Goal: Task Accomplishment & Management: Complete application form

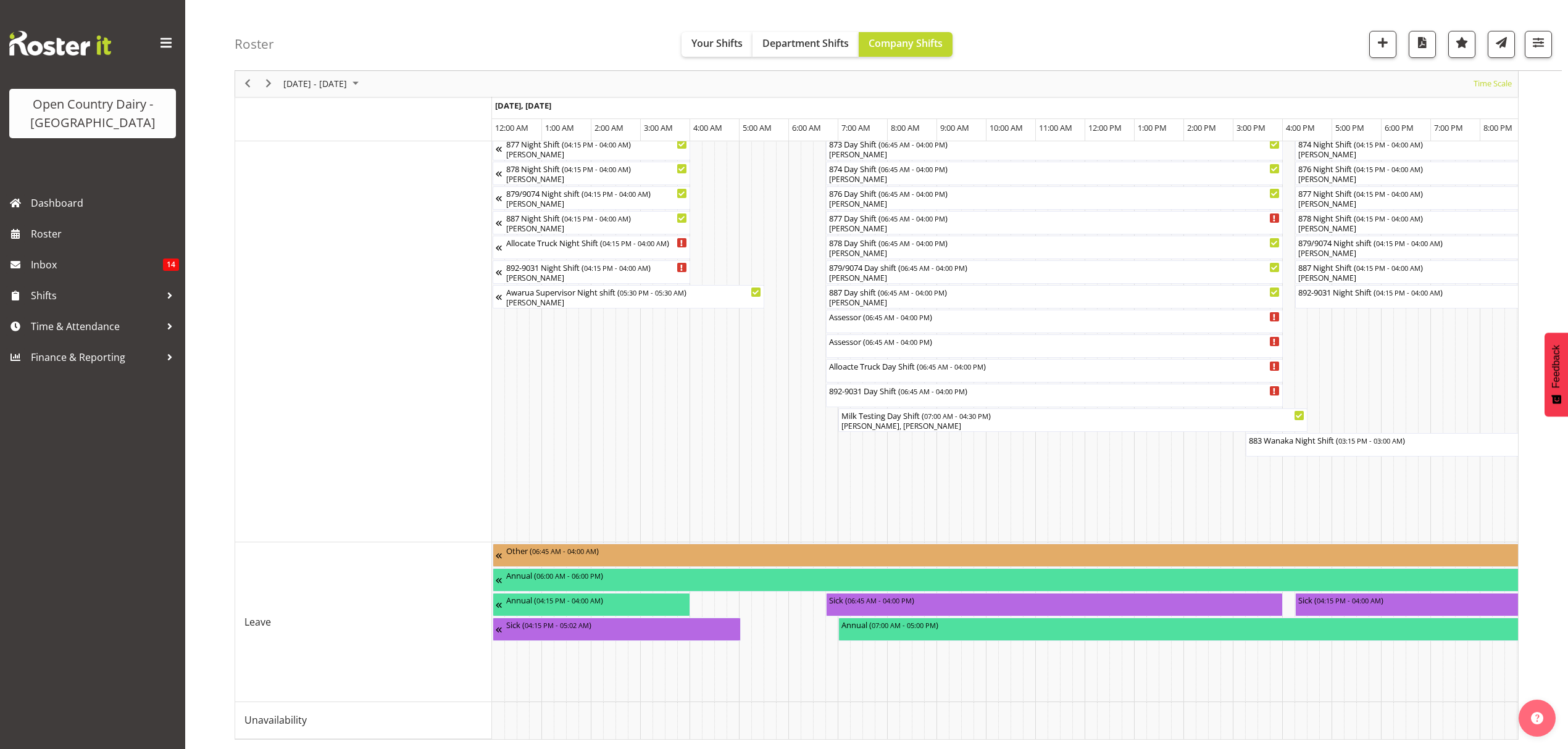
scroll to position [0, 2371]
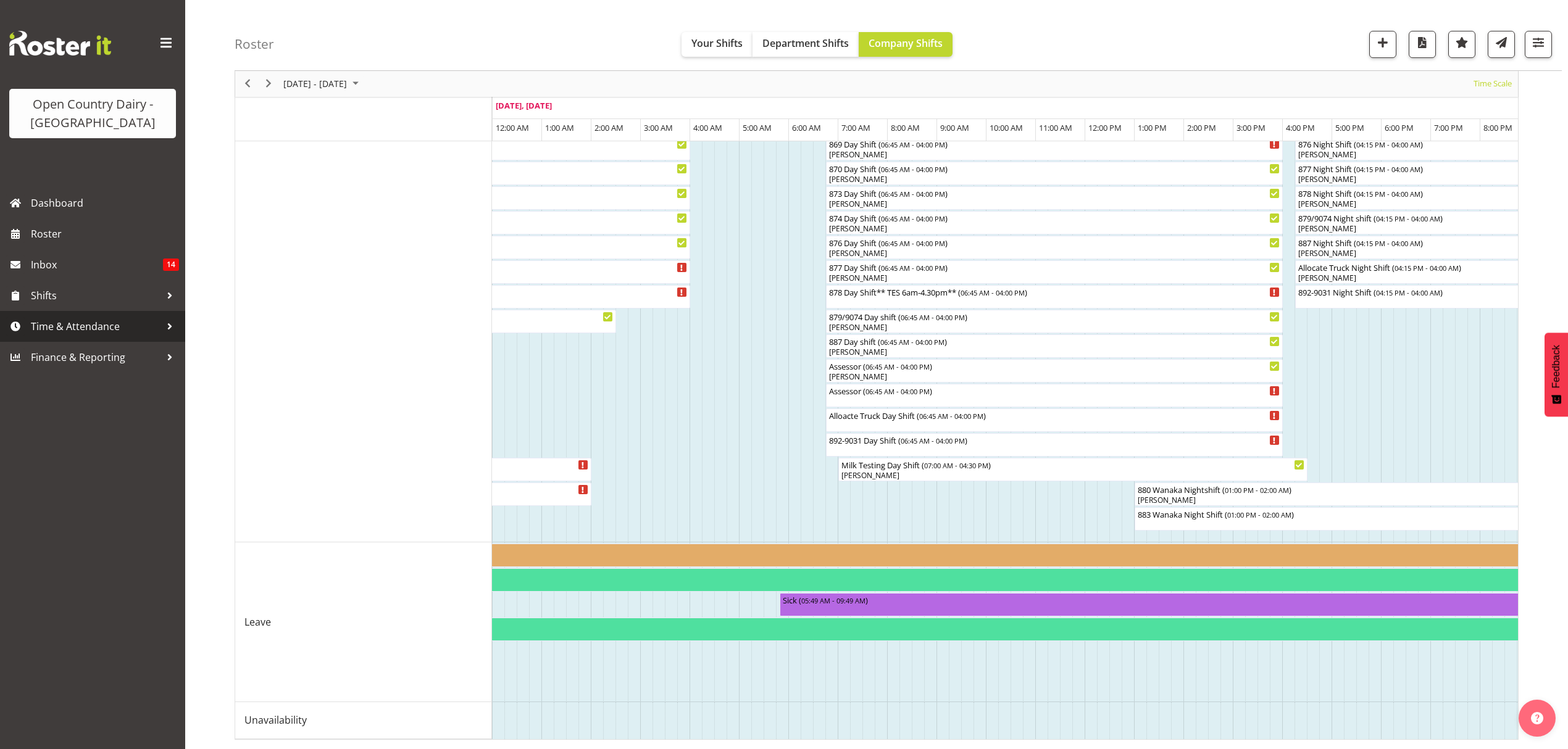
click at [118, 329] on span "Time & Attendance" at bounding box center [96, 326] width 129 height 19
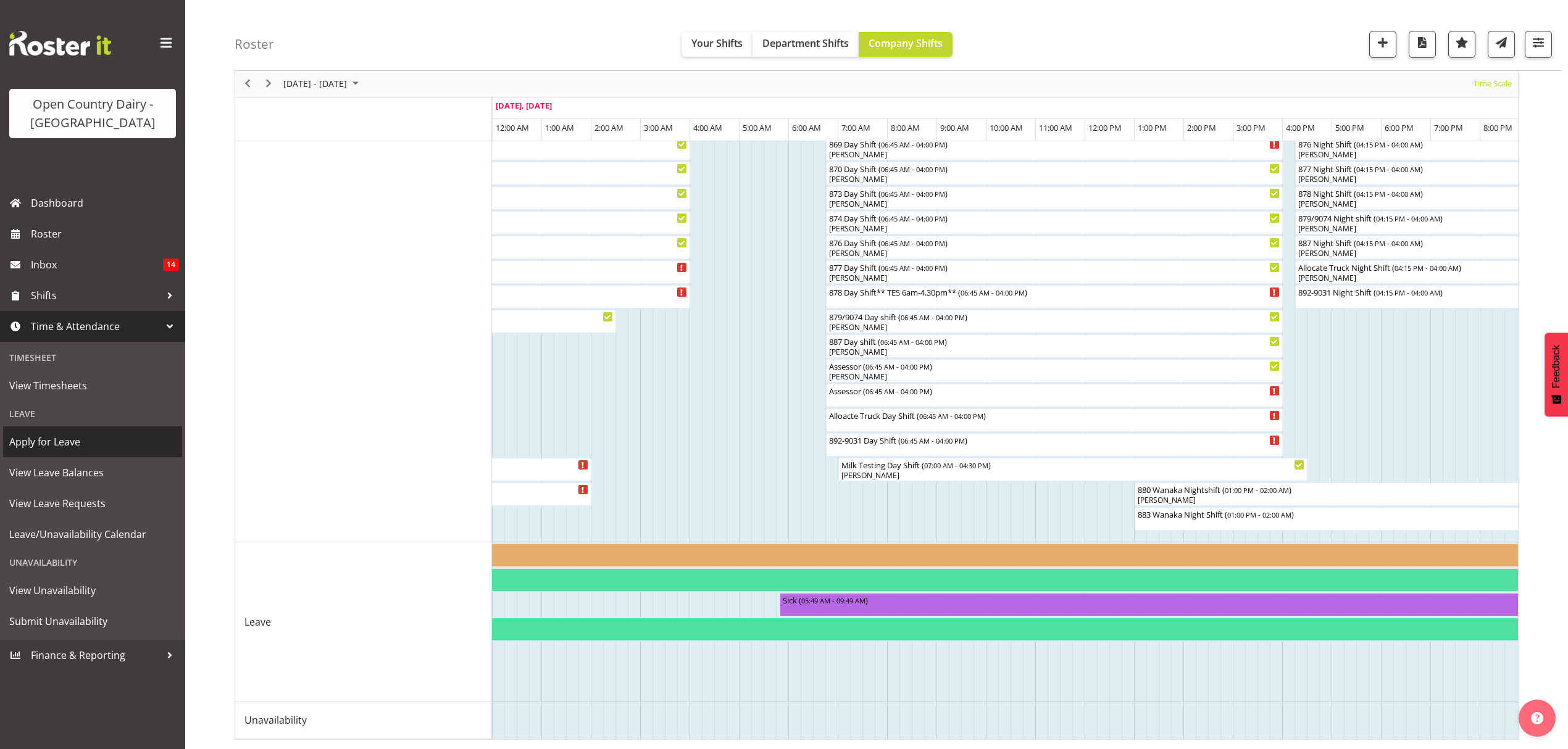
click at [60, 450] on span "Apply for Leave" at bounding box center [92, 441] width 167 height 19
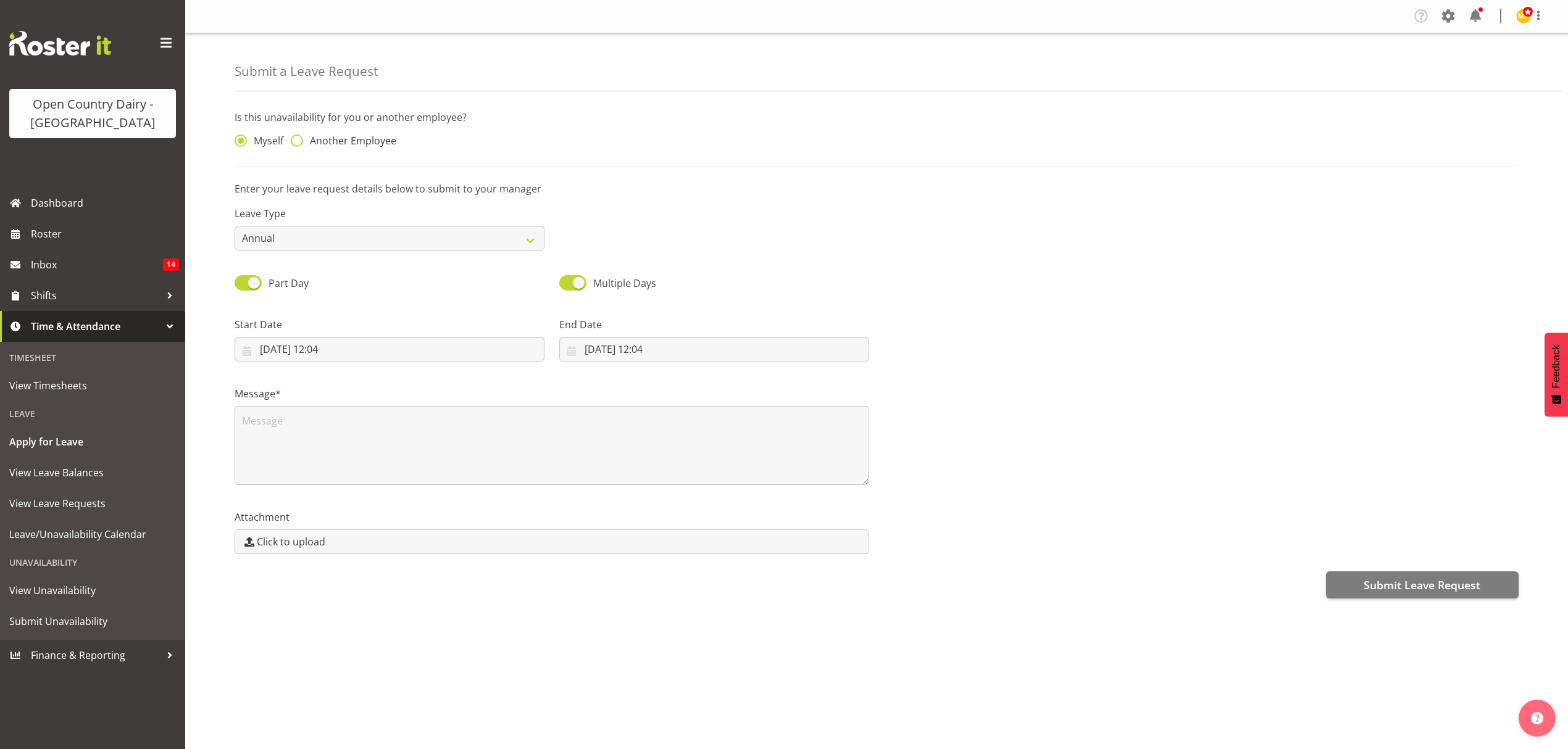
click at [355, 146] on span "Another Employee" at bounding box center [349, 140] width 93 height 13
click at [299, 145] on input "Another Employee" at bounding box center [294, 140] width 8 height 8
radio input "true"
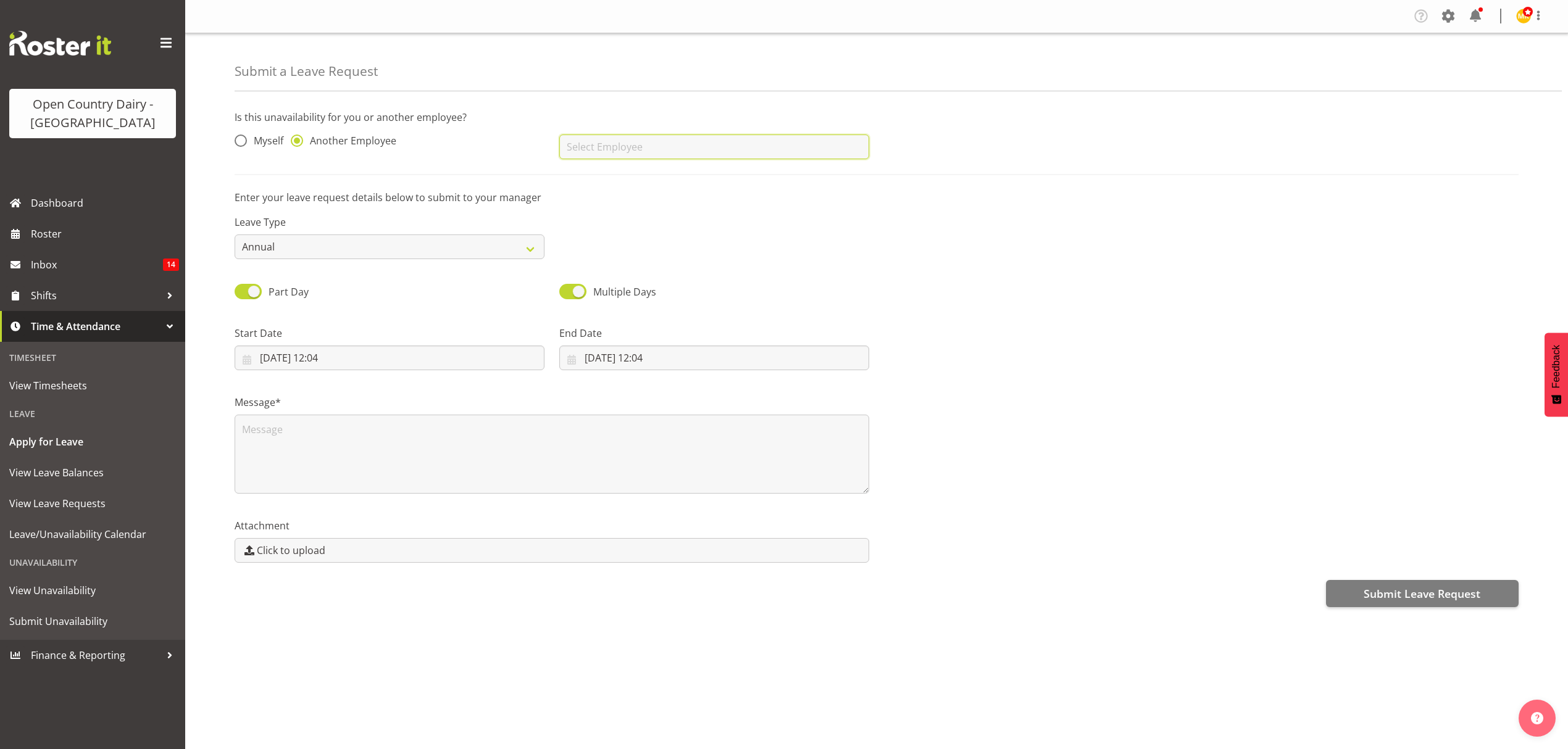
click at [569, 141] on input "text" at bounding box center [714, 146] width 310 height 25
click at [606, 218] on span "[PERSON_NAME]" at bounding box center [607, 222] width 77 height 13
type input "[PERSON_NAME]"
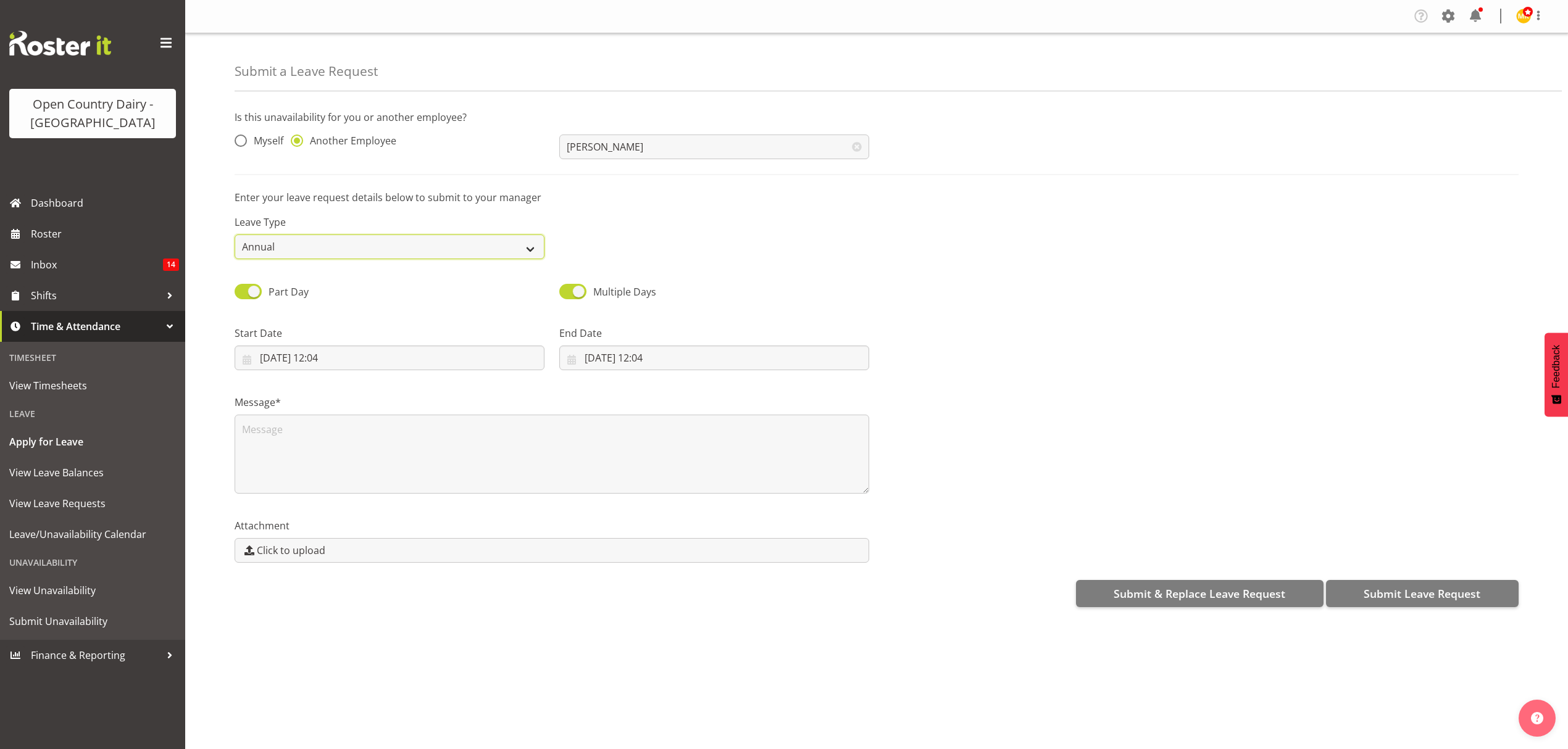
click at [340, 246] on select "Annual Sick Leave Without Pay Bereavement Domestic Violence Parental Jury Servi…" at bounding box center [390, 247] width 310 height 25
select select "Sick"
click at [235, 235] on select "Annual Sick Leave Without Pay Bereavement Domestic Violence Parental Jury Servi…" at bounding box center [390, 247] width 310 height 25
click at [341, 363] on input "17/09/2025, 12:04" at bounding box center [390, 357] width 310 height 25
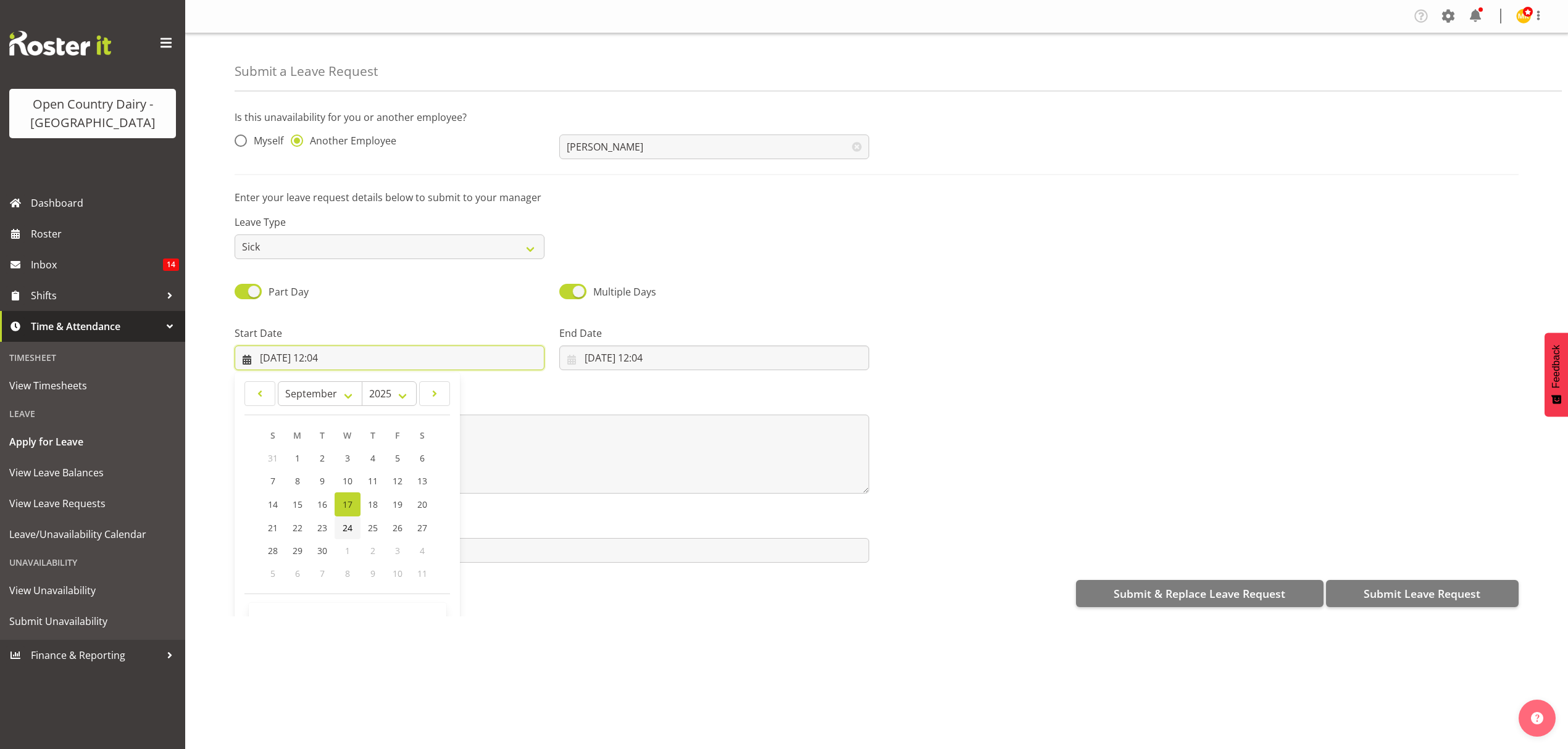
scroll to position [36, 0]
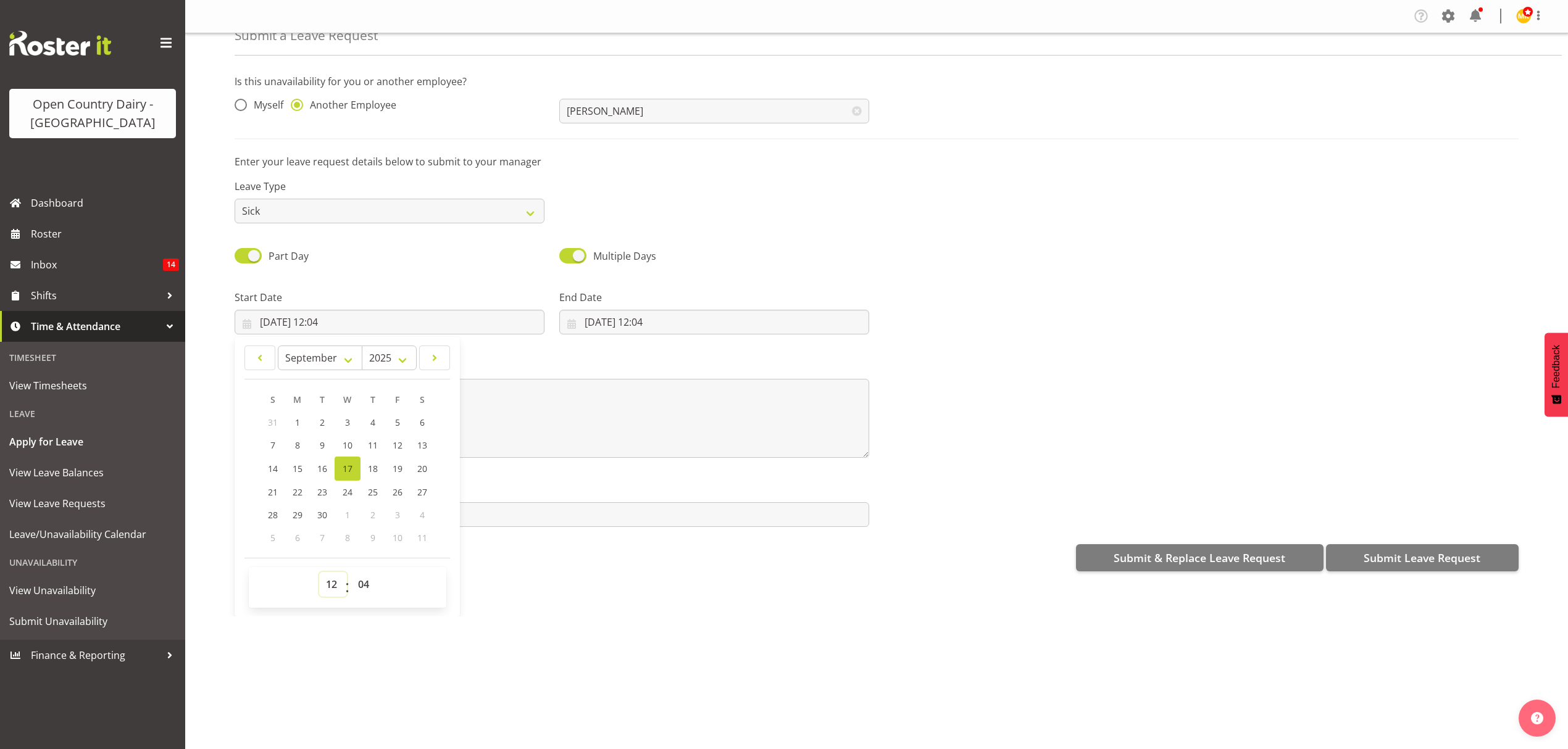
click at [331, 575] on select "00 01 02 03 04 05 06 07 08 09 10 11 12 13 14 15 16 17 18 19 20 21 22 23" at bounding box center [332, 584] width 28 height 25
click at [332, 574] on select "00 01 02 03 04 05 06 07 08 09 10 11 12 13 14 15 16 17 18 19 20 21 22 23" at bounding box center [332, 584] width 28 height 25
select select "16"
click at [319, 573] on select "00 01 02 03 04 05 06 07 08 09 10 11 12 13 14 15 16 17 18 19 20 21 22 23" at bounding box center [332, 584] width 28 height 25
type input "17/09/2025, 16:04"
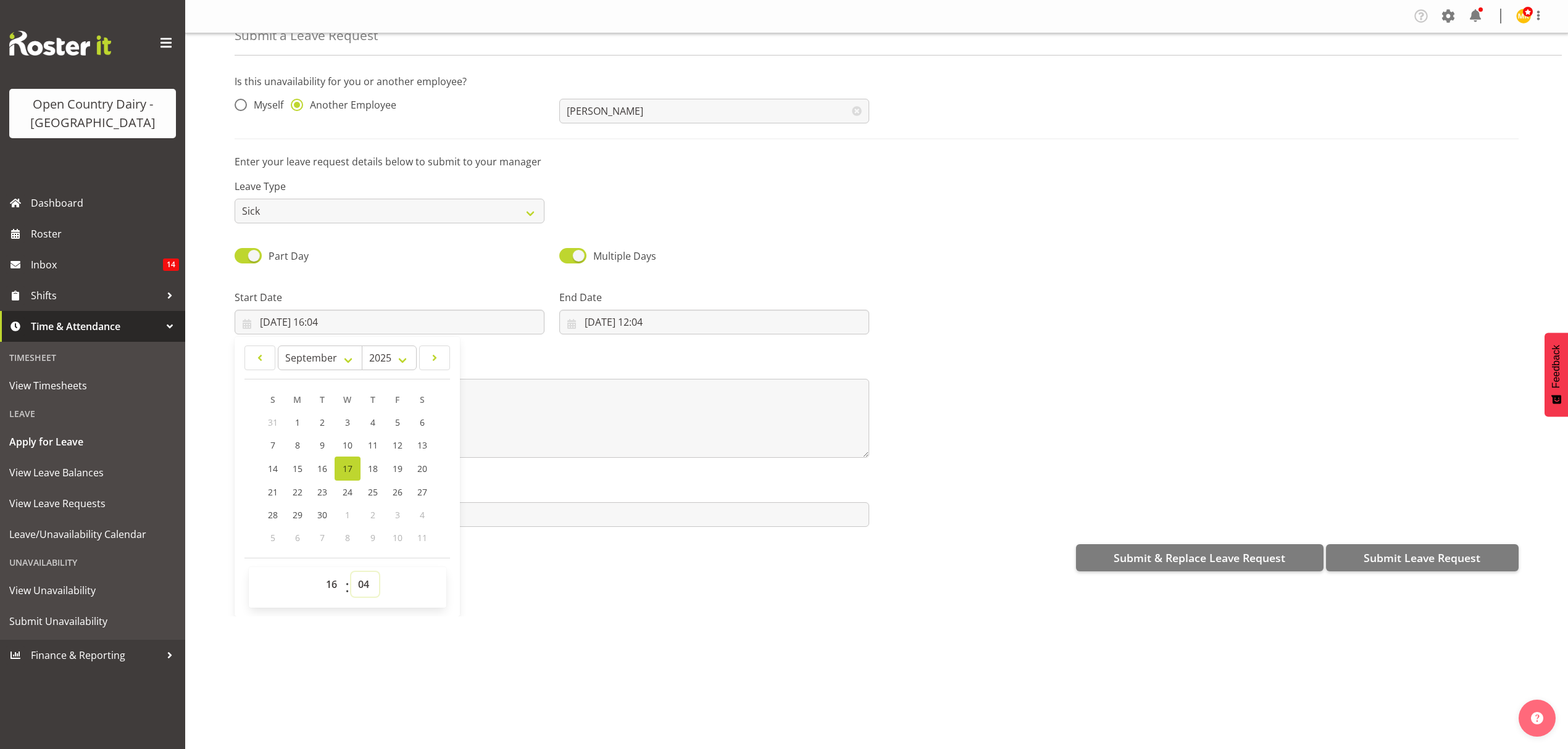
click at [361, 584] on select "00 01 02 03 04 05 06 07 08 09 10 11 12 13 14 15 16 17 18 19 20 21 22 23 24 25 2…" at bounding box center [365, 584] width 28 height 25
select select "15"
click at [352, 573] on select "00 01 02 03 04 05 06 07 08 09 10 11 12 13 14 15 16 17 18 19 20 21 22 23 24 25 2…" at bounding box center [365, 584] width 28 height 25
type input "17/09/2025, 16:15"
click at [451, 280] on div "Start Date 17/09/2025, 16:15 January February March April May June July August …" at bounding box center [390, 307] width 325 height 69
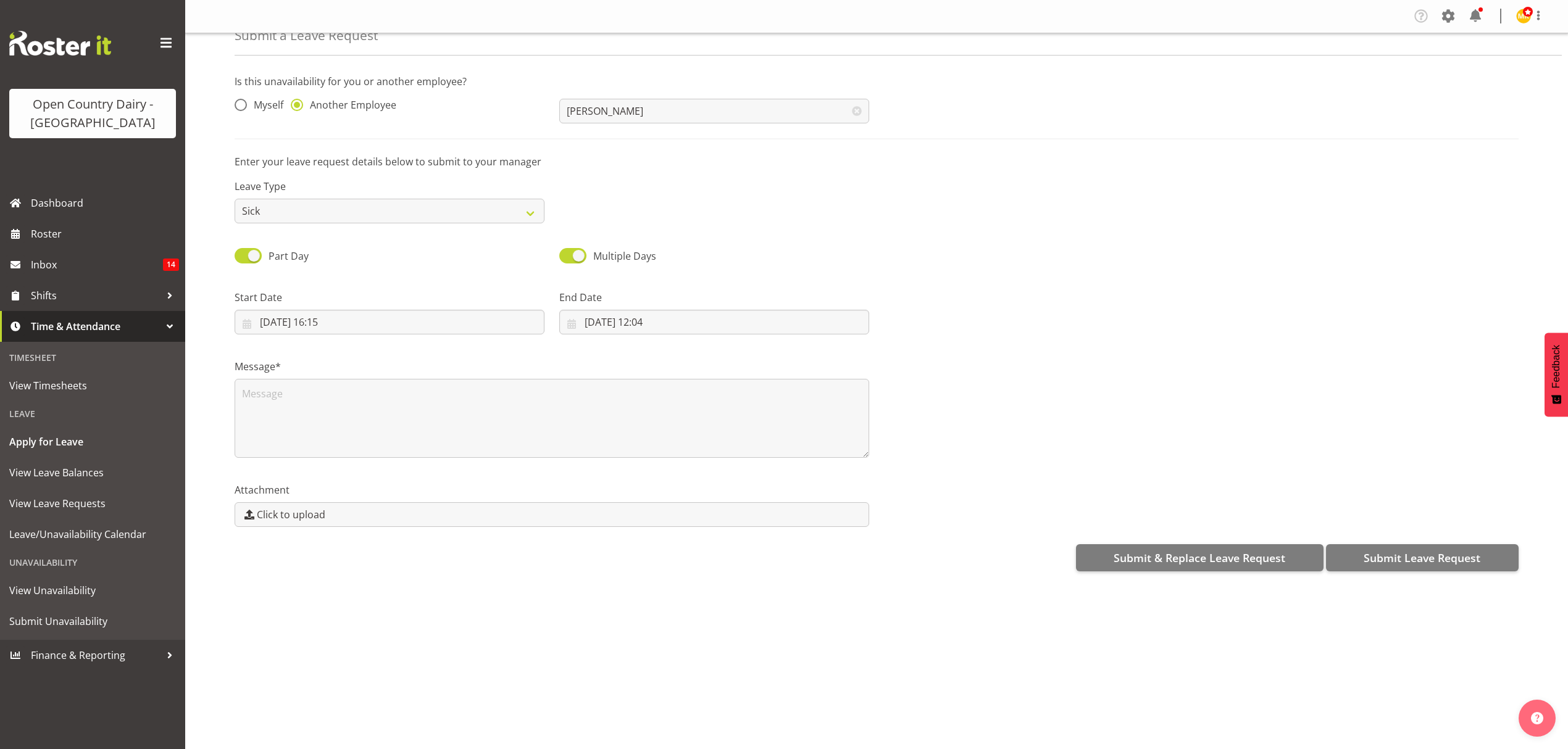
scroll to position [0, 0]
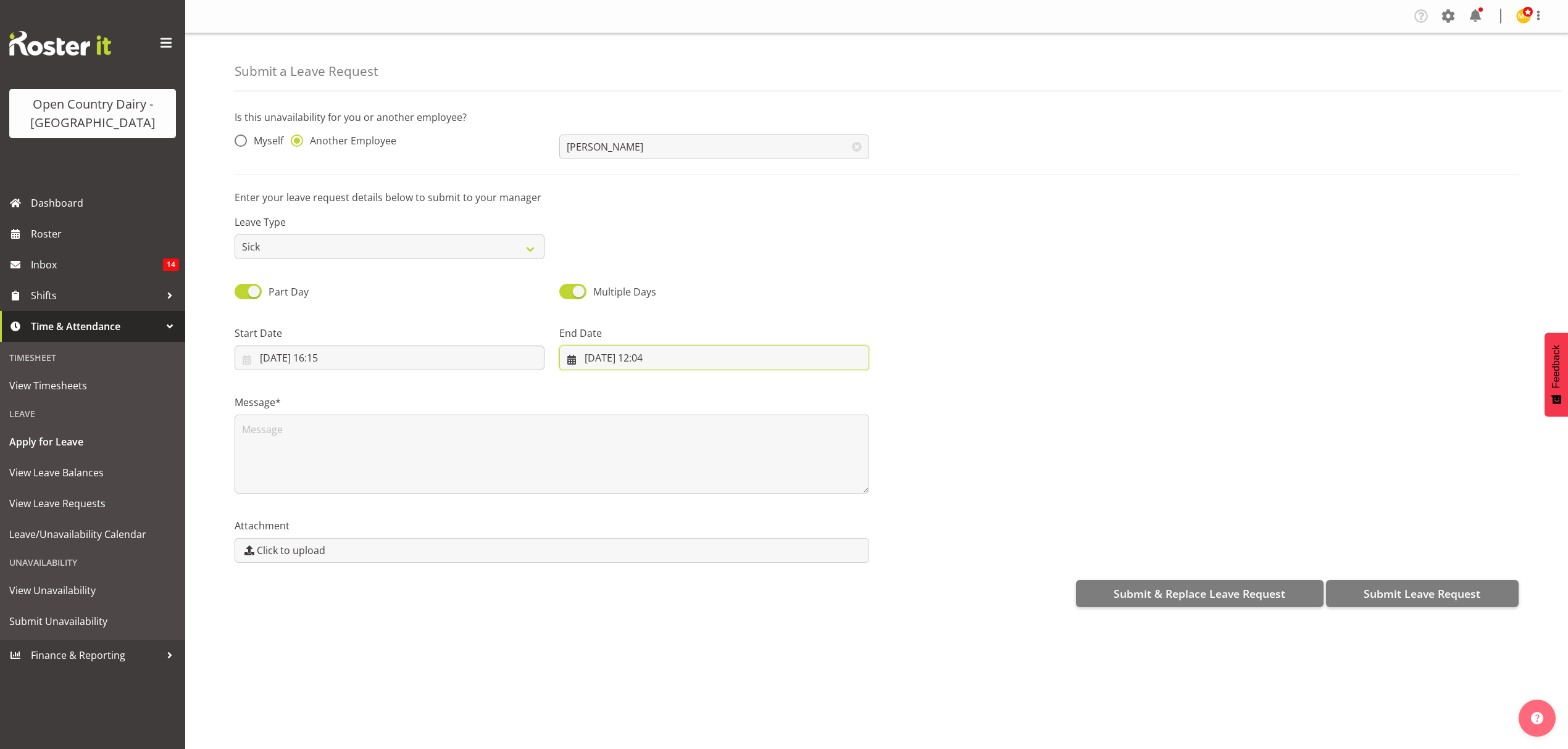
click at [654, 346] on input "17/09/2025, 12:04" at bounding box center [714, 357] width 310 height 25
click at [705, 501] on link "18" at bounding box center [697, 505] width 25 height 24
type input "18/09/2025, 12:04"
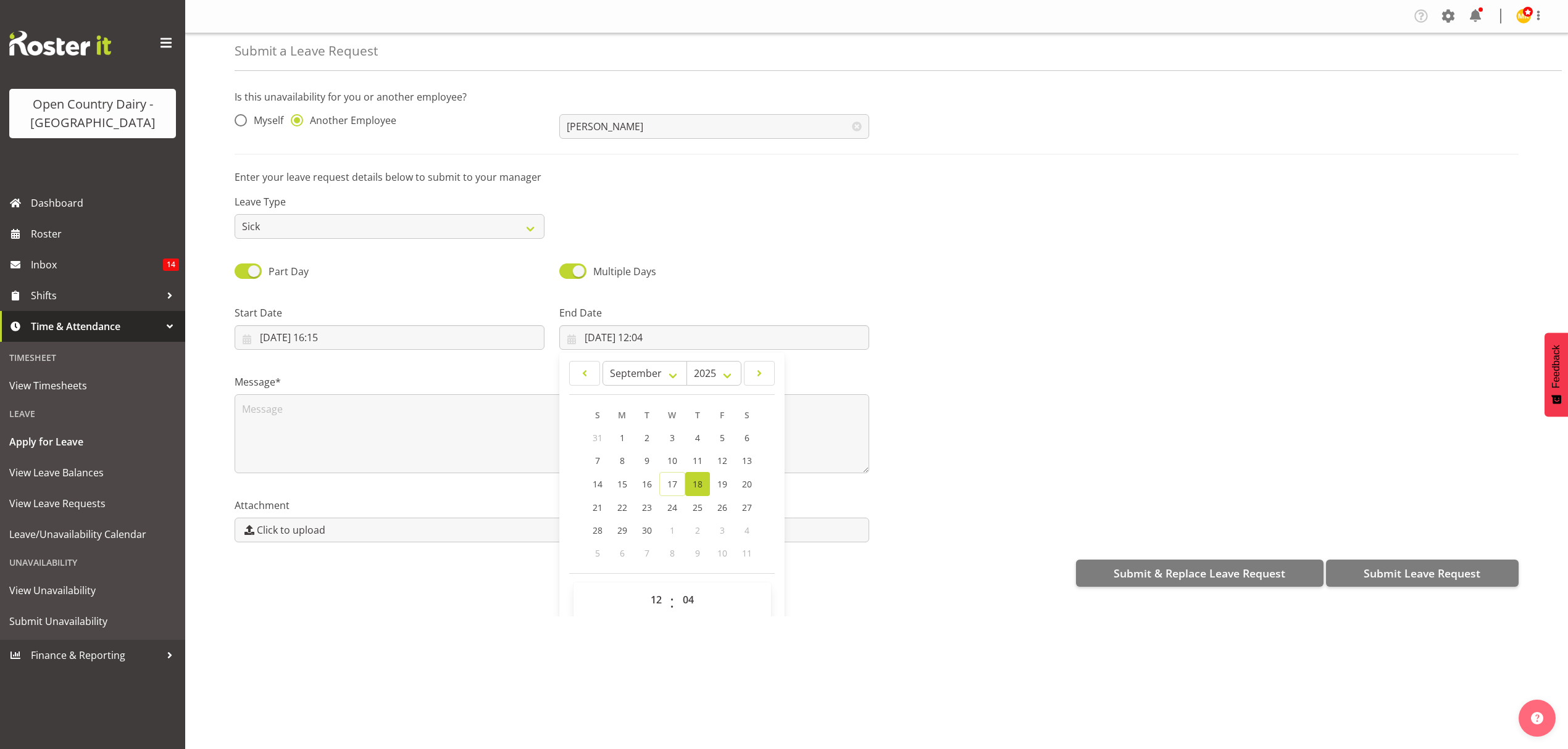
scroll to position [36, 0]
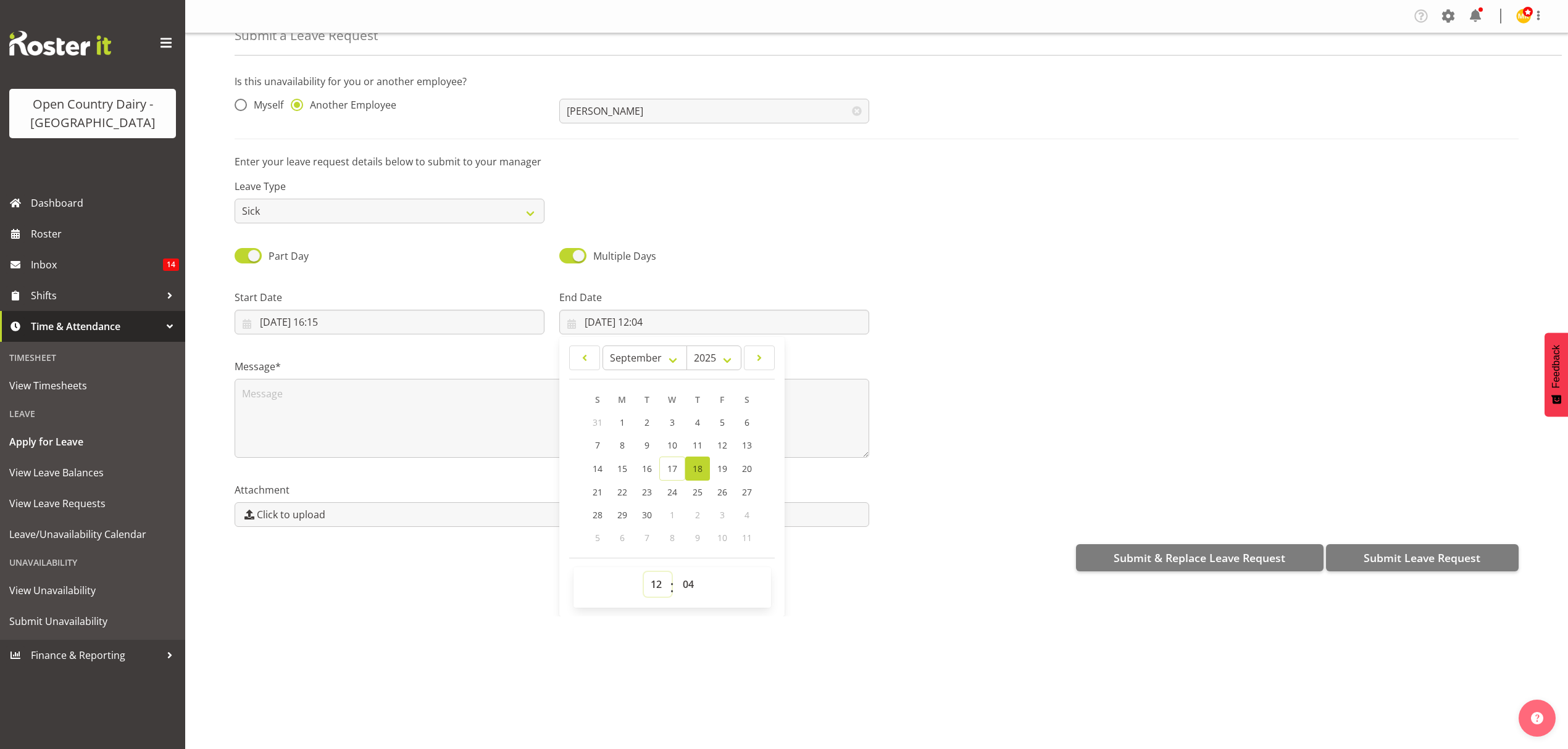
click at [648, 588] on select "00 01 02 03 04 05 06 07 08 09 10 11 12 13 14 15 16 17 18 19 20 21 22 23" at bounding box center [657, 584] width 28 height 25
select select "4"
click at [644, 573] on select "00 01 02 03 04 05 06 07 08 09 10 11 12 13 14 15 16 17 18 19 20 21 22 23" at bounding box center [657, 584] width 28 height 25
type input "18/09/2025, 04:04"
drag, startPoint x: 683, startPoint y: 584, endPoint x: 683, endPoint y: 577, distance: 7.0
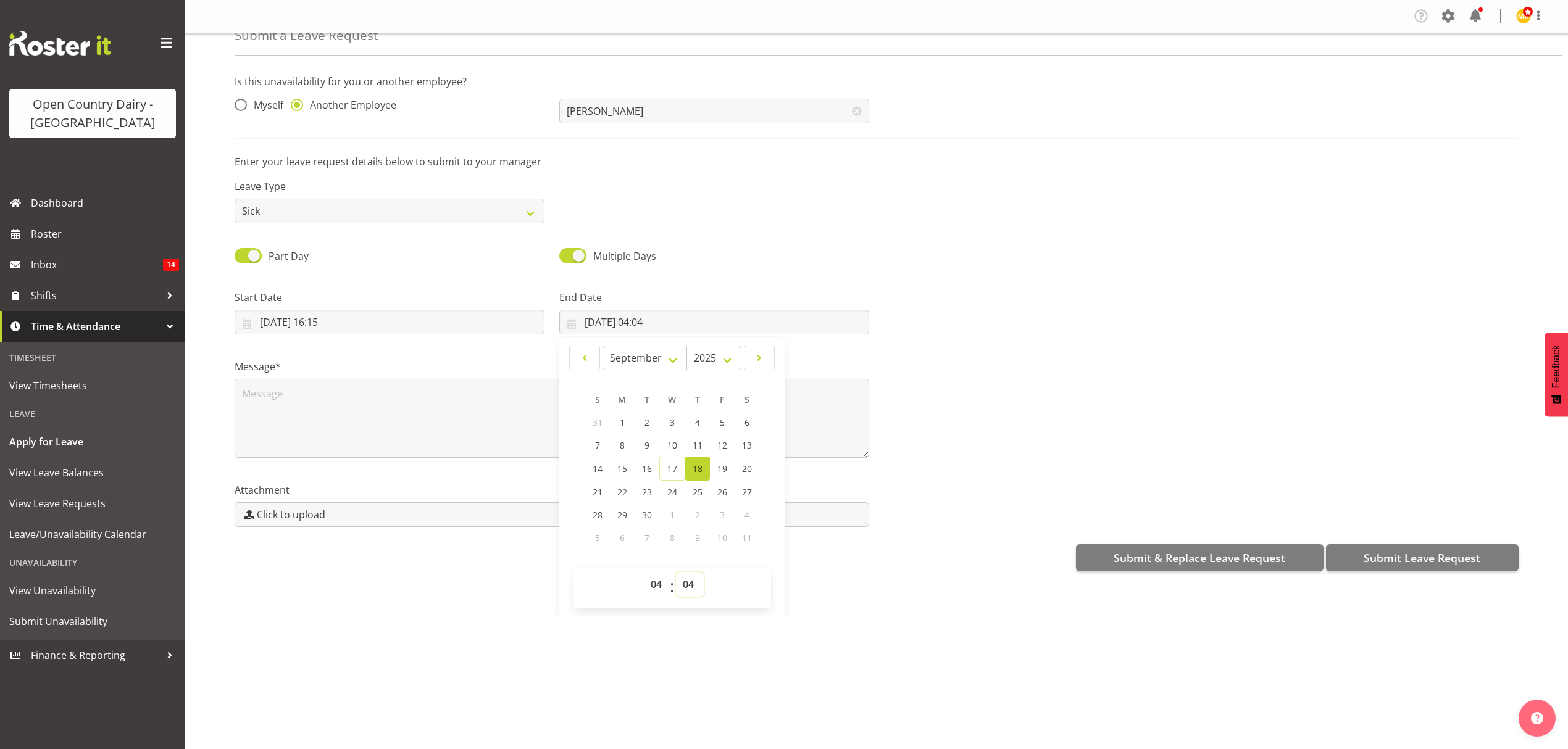
click at [683, 584] on select "00 01 02 03 04 05 06 07 08 09 10 11 12 13 14 15 16 17 18 19 20 21 22 23 24 25 2…" at bounding box center [689, 584] width 28 height 25
select select "0"
click at [676, 573] on select "00 01 02 03 04 05 06 07 08 09 10 11 12 13 14 15 16 17 18 19 20 21 22 23 24 25 2…" at bounding box center [689, 584] width 28 height 25
type input "18/09/2025, 04:00"
click at [523, 386] on textarea at bounding box center [552, 418] width 635 height 79
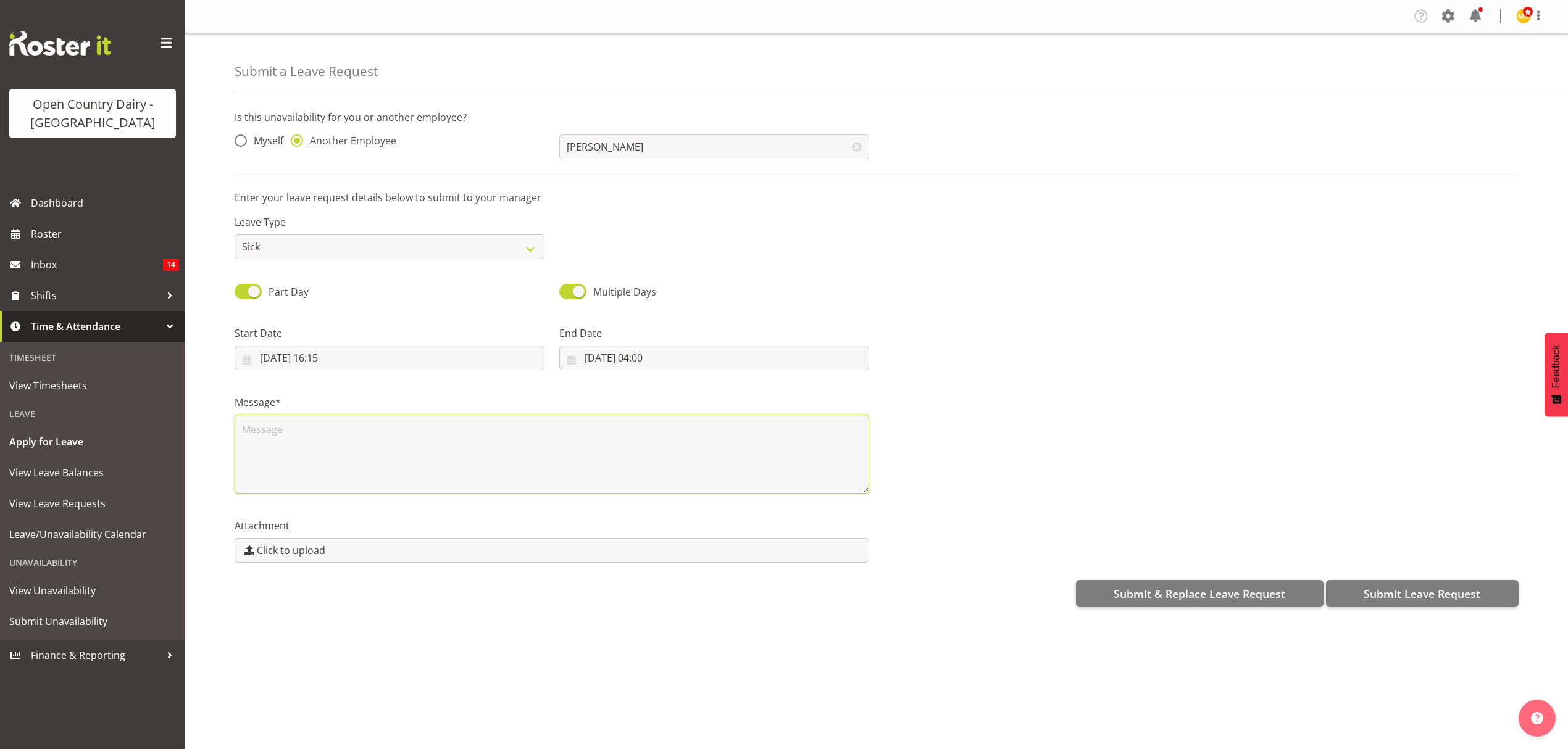
scroll to position [0, 0]
type textarea "barry m has called in sick not feeling well"
click at [1425, 603] on button "Submit Leave Request" at bounding box center [1422, 594] width 193 height 27
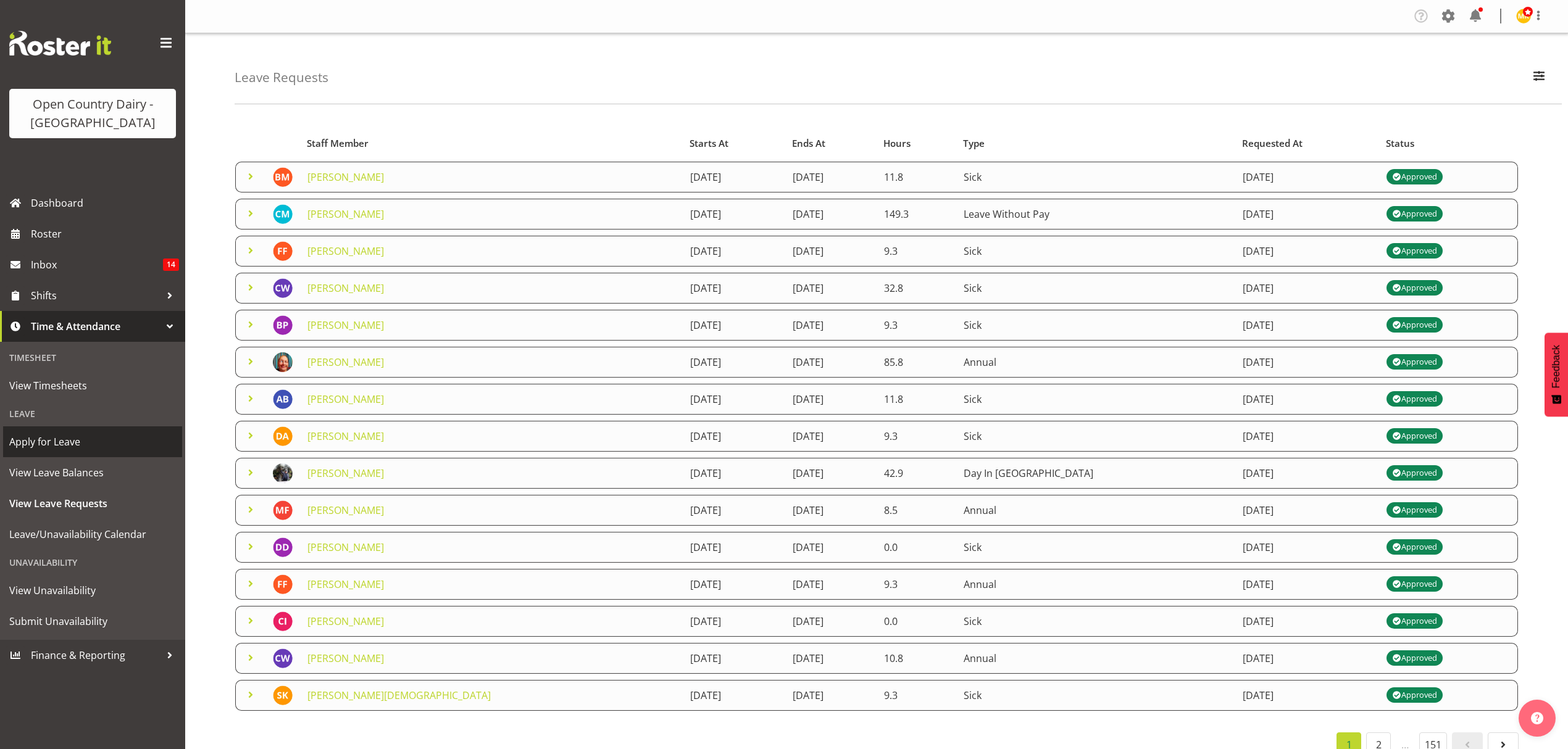
click at [65, 439] on span "Apply for Leave" at bounding box center [92, 441] width 167 height 19
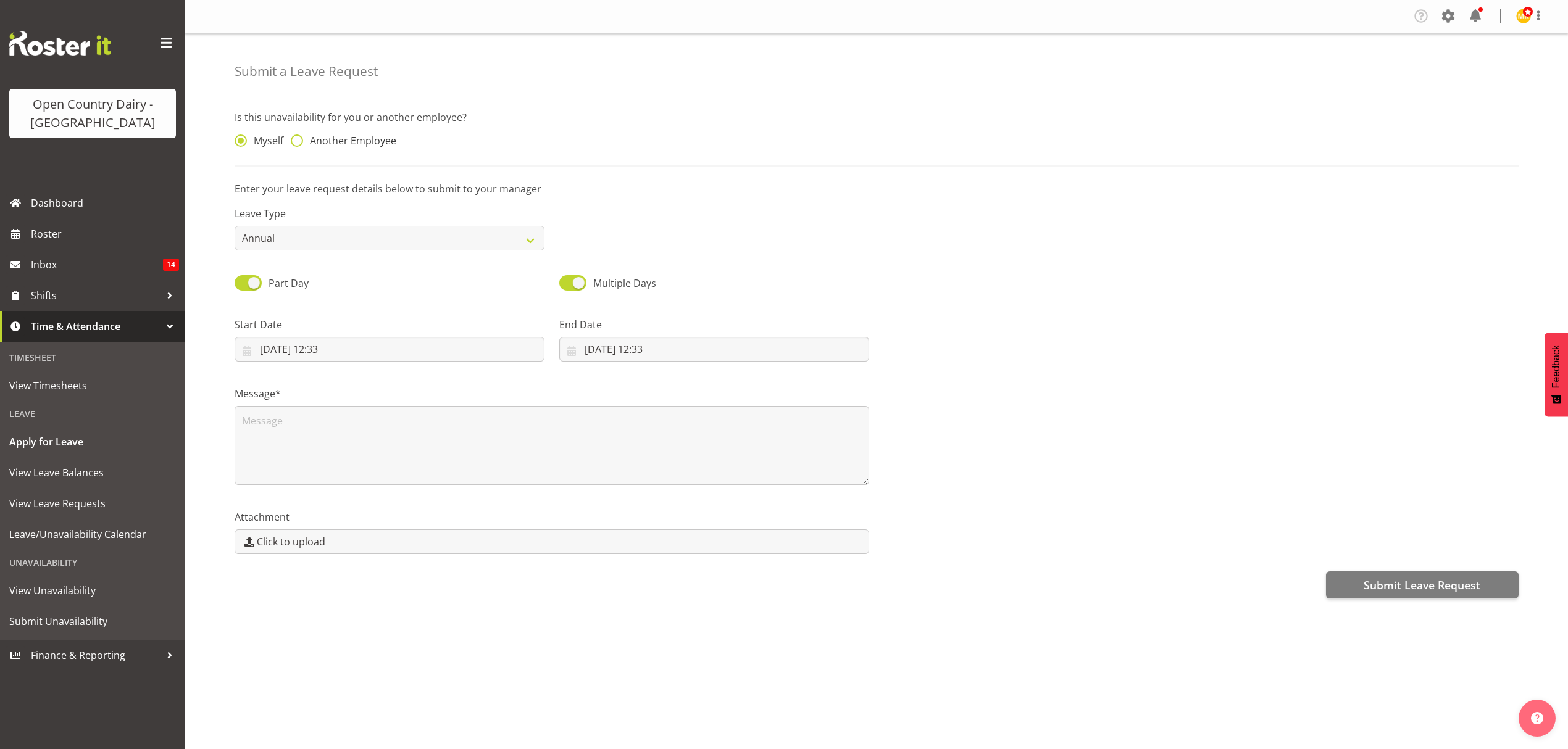
click at [372, 140] on span "Another Employee" at bounding box center [349, 140] width 93 height 13
click at [299, 140] on input "Another Employee" at bounding box center [294, 140] width 8 height 8
radio input "true"
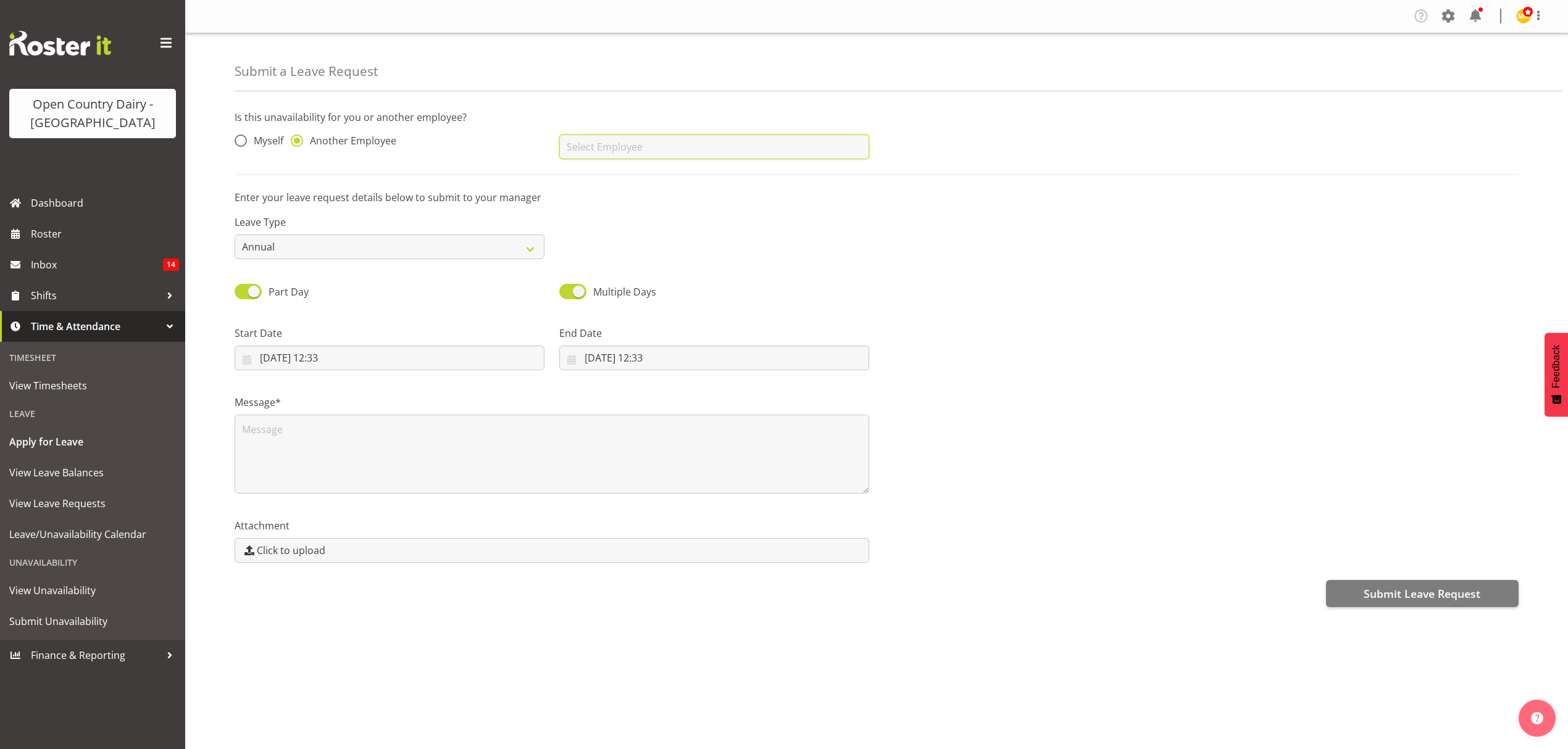
click at [593, 147] on input "text" at bounding box center [714, 146] width 310 height 25
click at [646, 172] on link "[PERSON_NAME]" at bounding box center [714, 178] width 310 height 22
type input "[PERSON_NAME]"
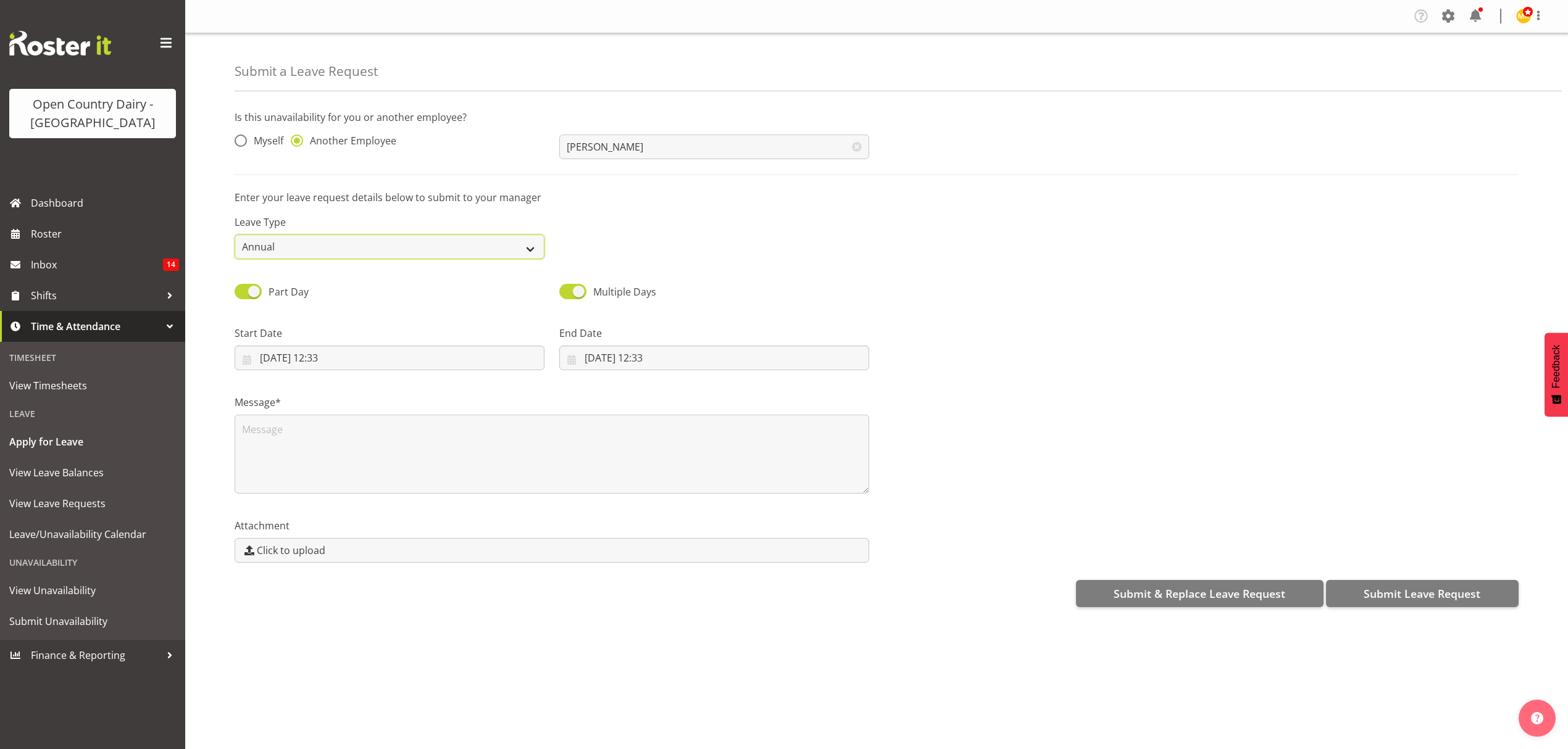
click at [537, 241] on select "Annual Sick Leave Without Pay Bereavement Domestic Violence Parental Jury Servi…" at bounding box center [390, 247] width 310 height 25
select select "Sick"
click at [235, 235] on select "Annual Sick Leave Without Pay Bereavement Domestic Violence Parental Jury Servi…" at bounding box center [390, 247] width 310 height 25
click at [371, 357] on input "17/09/2025, 12:33" at bounding box center [390, 357] width 310 height 25
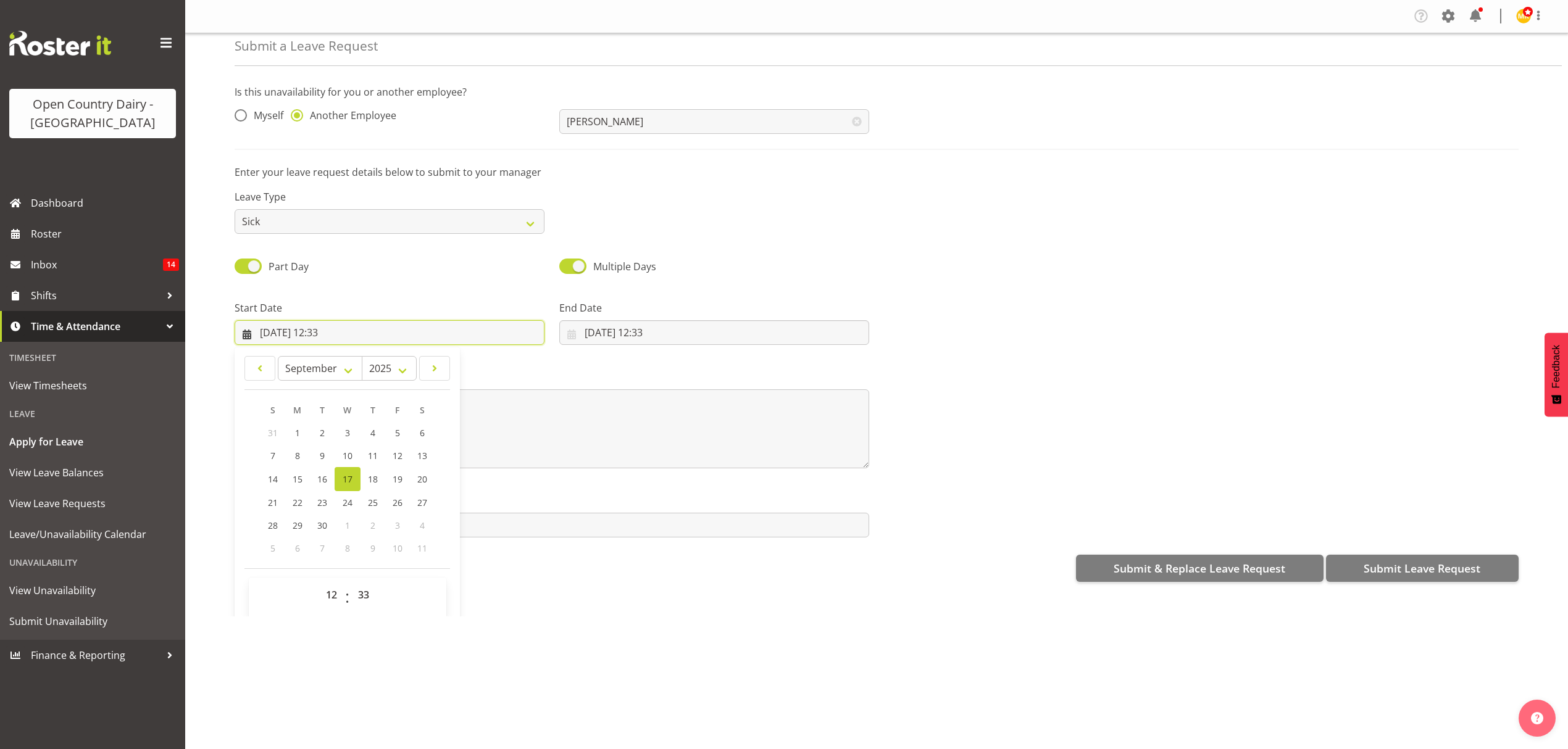
scroll to position [36, 0]
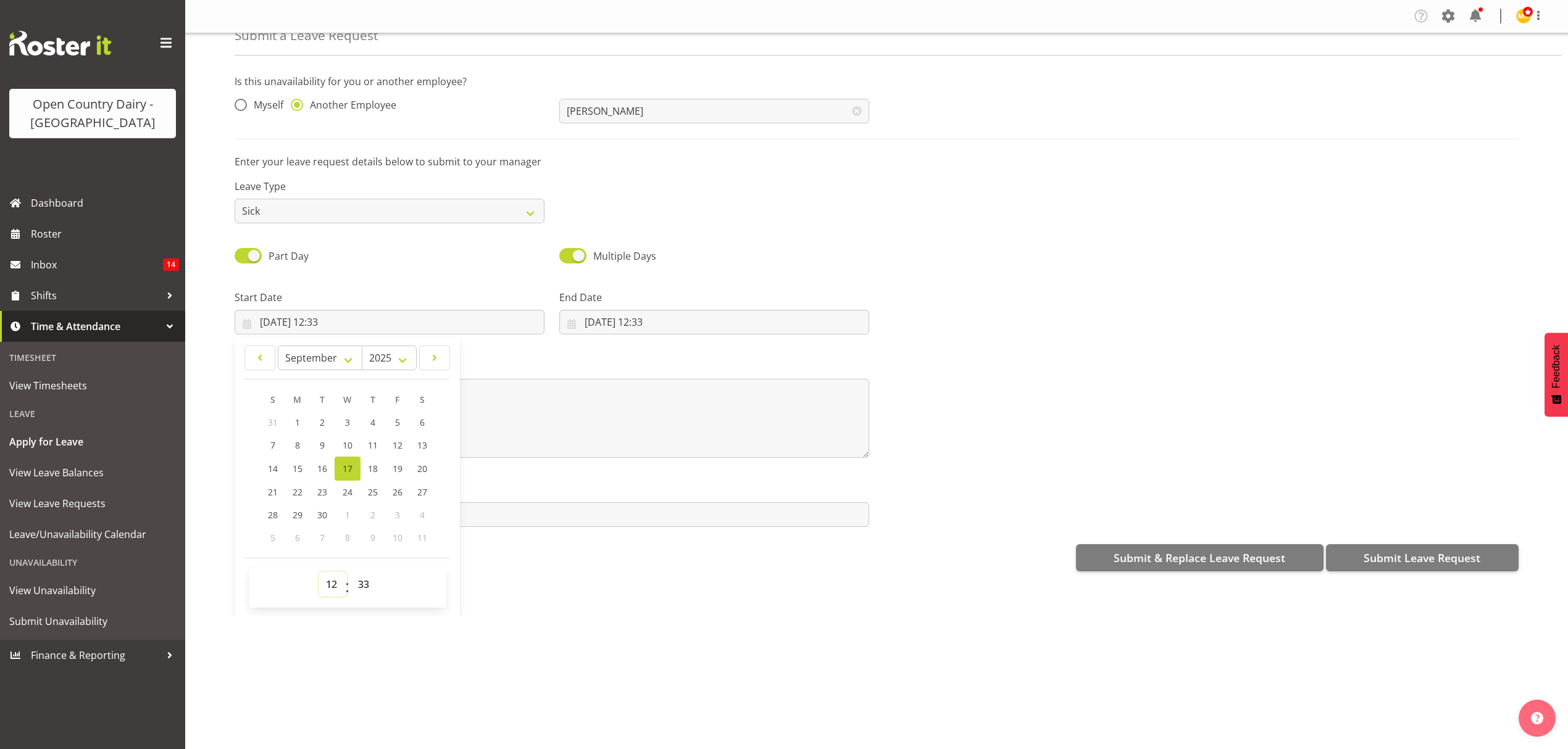
click at [333, 581] on select "00 01 02 03 04 05 06 07 08 09 10 11 12 13 14 15 16 17 18 19 20 21 22 23" at bounding box center [332, 584] width 28 height 25
select select "16"
click at [319, 573] on select "00 01 02 03 04 05 06 07 08 09 10 11 12 13 14 15 16 17 18 19 20 21 22 23" at bounding box center [332, 584] width 28 height 25
type input "17/09/2025, 16:33"
click at [357, 577] on select "00 01 02 03 04 05 06 07 08 09 10 11 12 13 14 15 16 17 18 19 20 21 22 23 24 25 2…" at bounding box center [365, 584] width 28 height 25
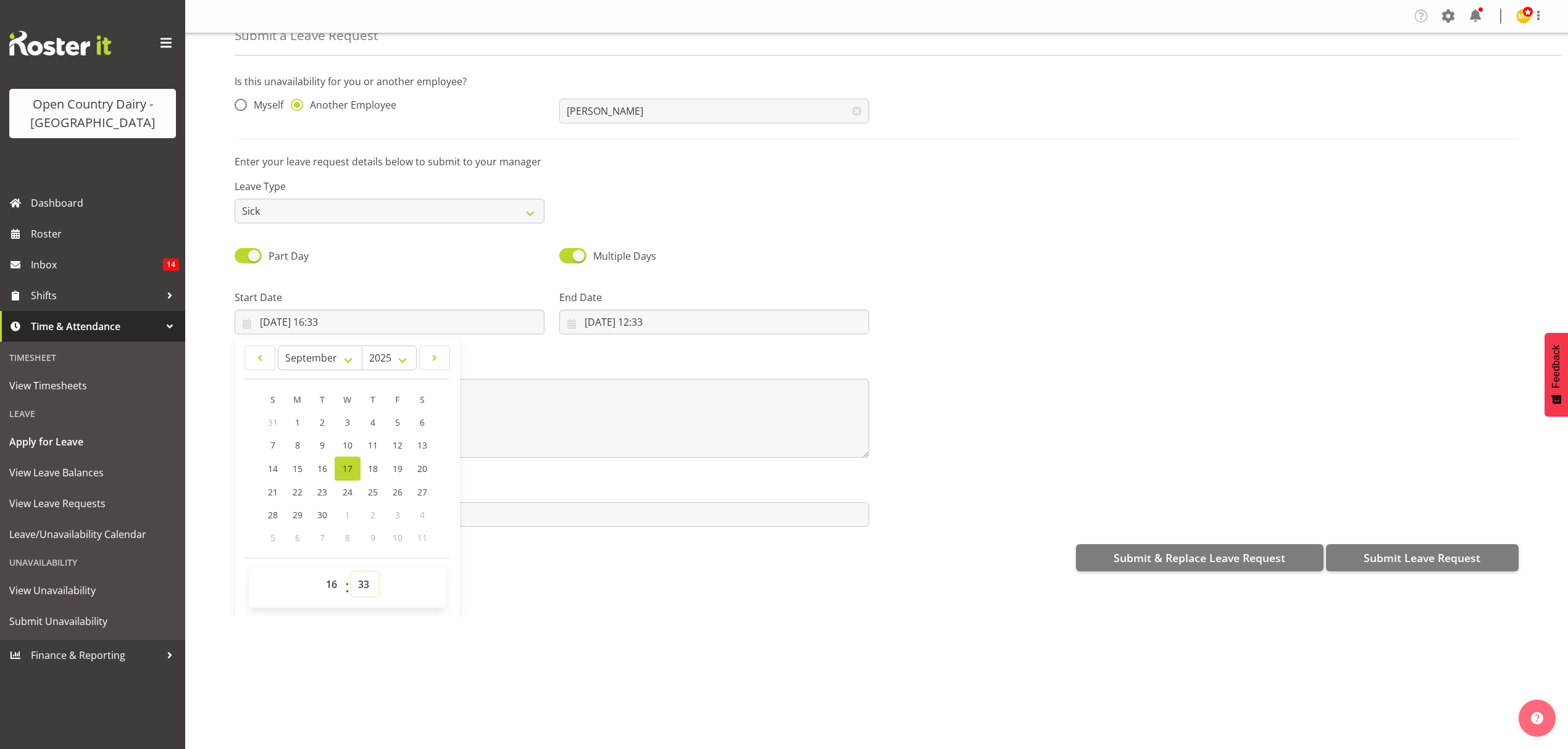
select select "15"
click at [352, 573] on select "00 01 02 03 04 05 06 07 08 09 10 11 12 13 14 15 16 17 18 19 20 21 22 23 24 25 2…" at bounding box center [365, 584] width 28 height 25
type input "17/09/2025, 16:15"
click at [637, 319] on input "17/09/2025, 12:33" at bounding box center [714, 322] width 310 height 25
click at [700, 474] on span "18" at bounding box center [697, 469] width 10 height 12
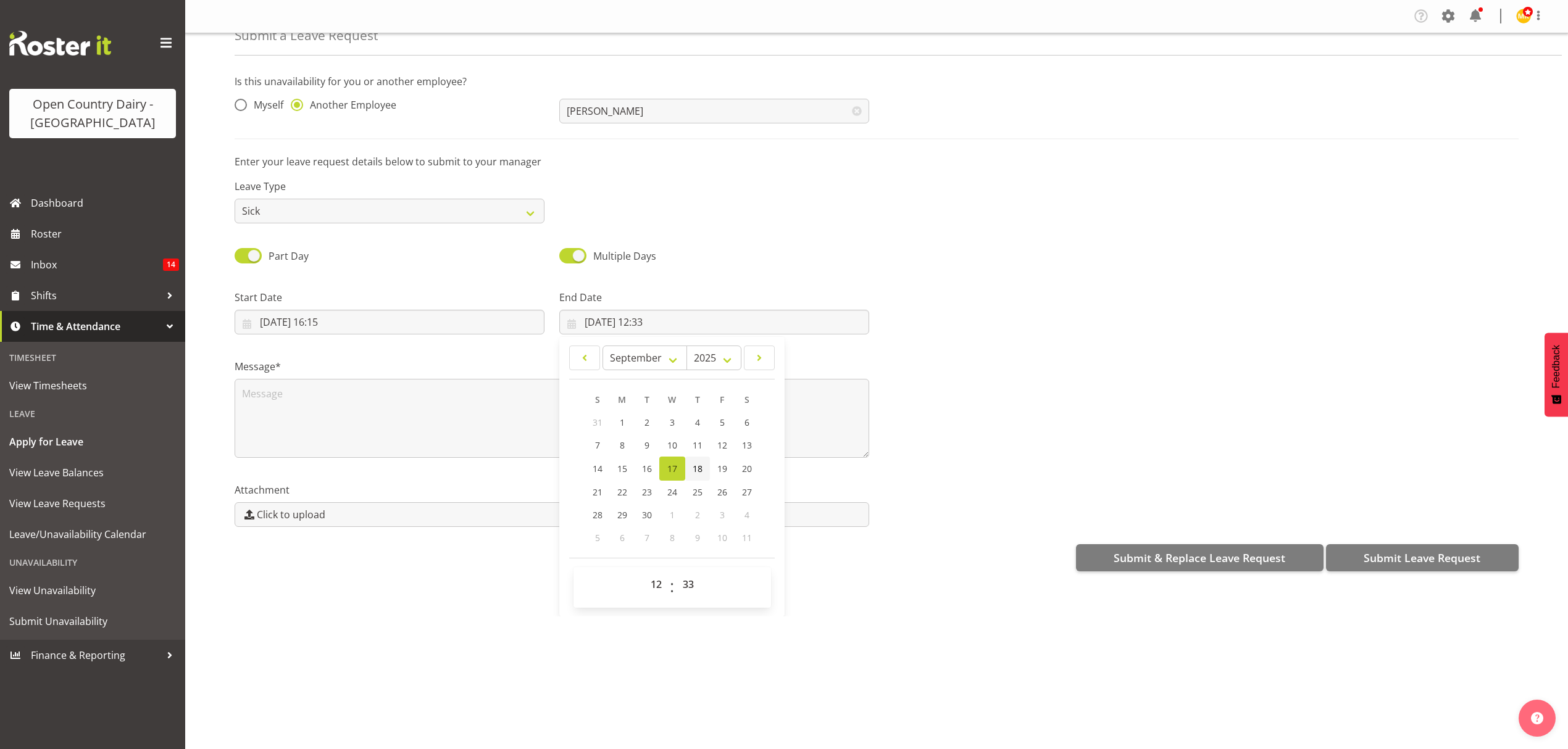
type input "18/09/2025, 12:33"
click at [657, 583] on select "00 01 02 03 04 05 06 07 08 09 10 11 12 13 14 15 16 17 18 19 20 21 22 23" at bounding box center [657, 584] width 28 height 25
select select "4"
click at [644, 573] on select "00 01 02 03 04 05 06 07 08 09 10 11 12 13 14 15 16 17 18 19 20 21 22 23" at bounding box center [657, 584] width 28 height 25
type input "18/09/2025, 04:33"
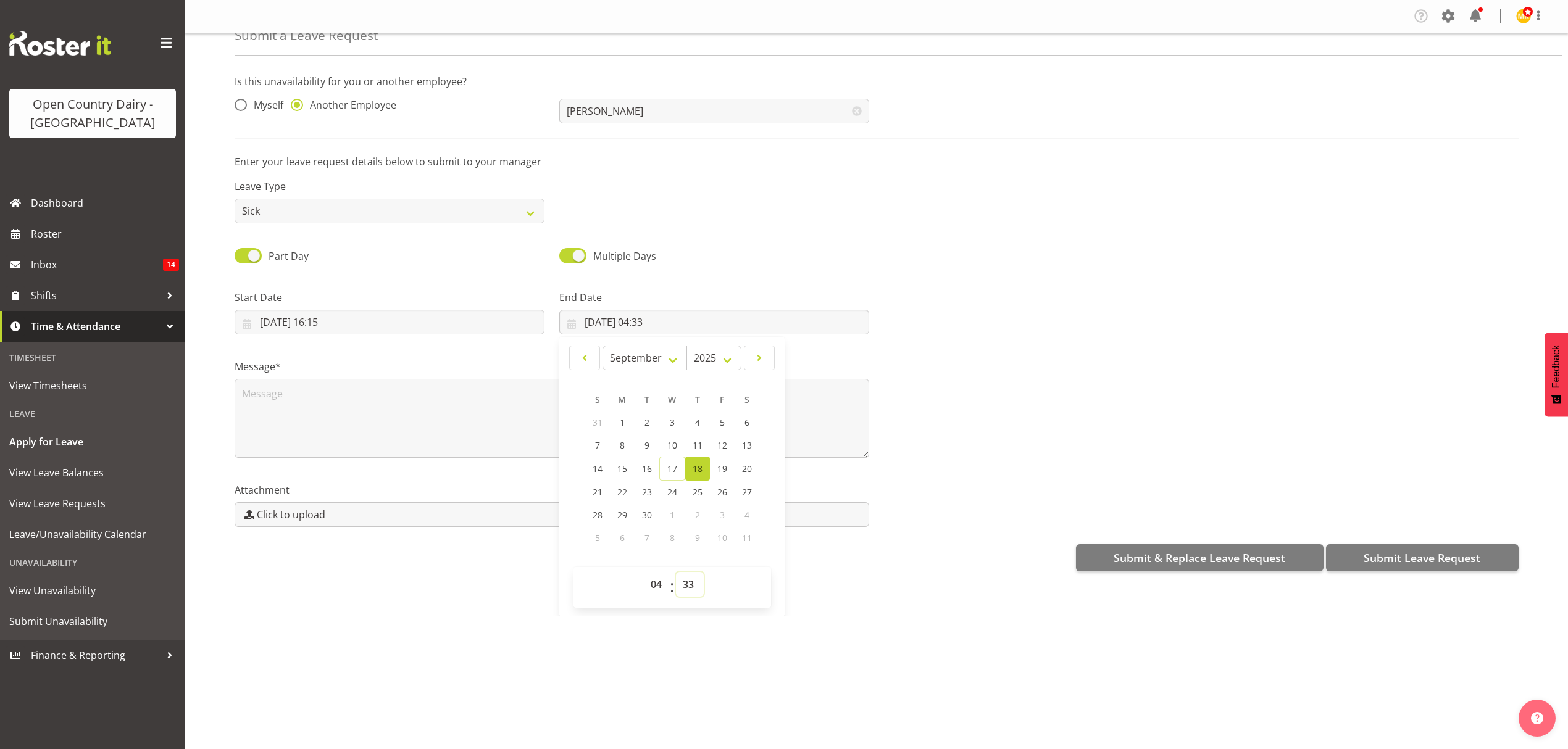
click at [691, 583] on select "00 01 02 03 04 05 06 07 08 09 10 11 12 13 14 15 16 17 18 19 20 21 22 23 24 25 2…" at bounding box center [689, 584] width 28 height 25
click at [677, 590] on select "00 01 02 03 04 05 06 07 08 09 10 11 12 13 14 15 16 17 18 19 20 21 22 23 24 25 2…" at bounding box center [689, 584] width 28 height 25
select select "0"
click at [676, 573] on select "00 01 02 03 04 05 06 07 08 09 10 11 12 13 14 15 16 17 18 19 20 21 22 23 24 25 2…" at bounding box center [689, 584] width 28 height 25
type input "18/09/2025, 04:00"
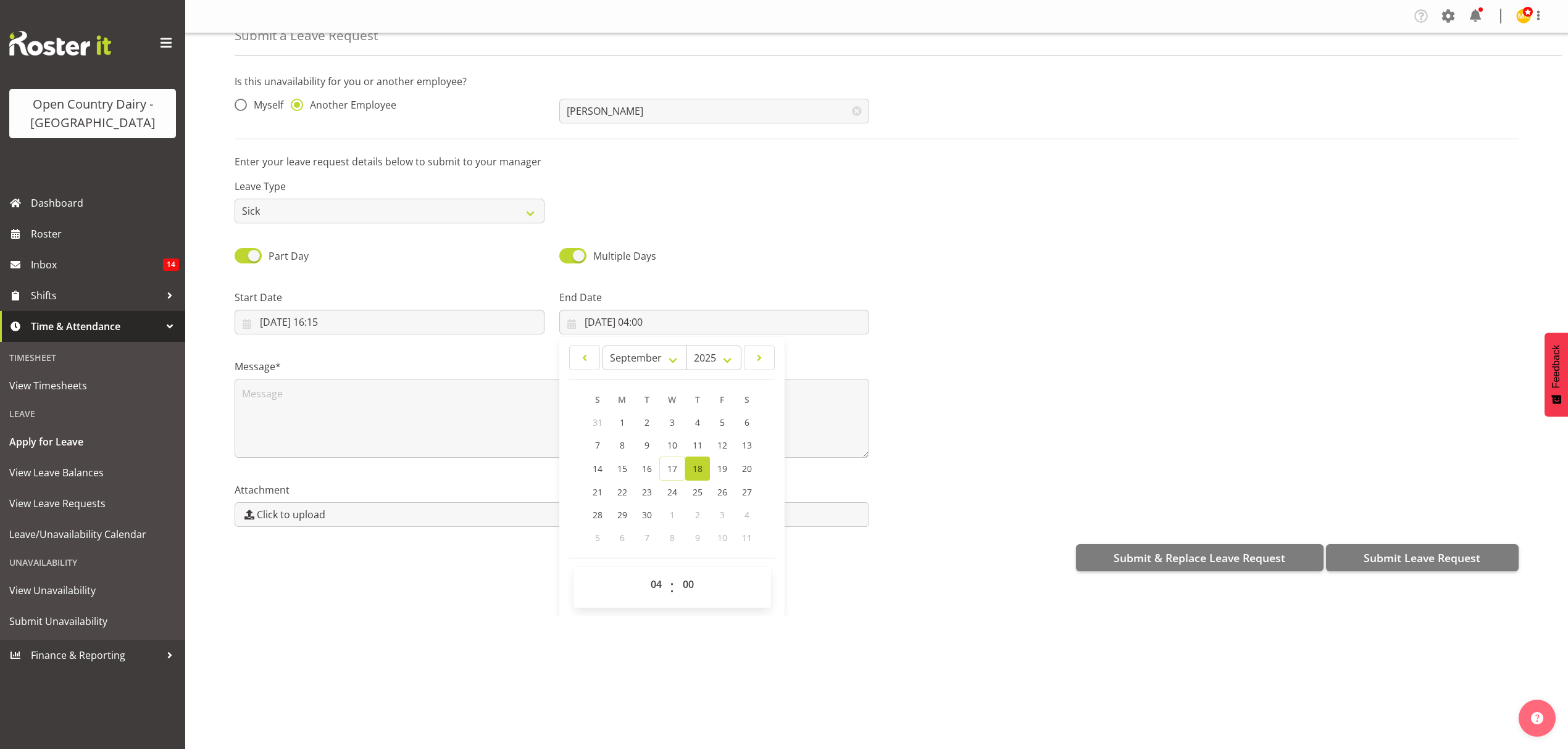
click at [770, 198] on div "Leave Type Annual Sick Leave Without Pay Bereavement Domestic Violence Parental…" at bounding box center [877, 196] width 1299 height 69
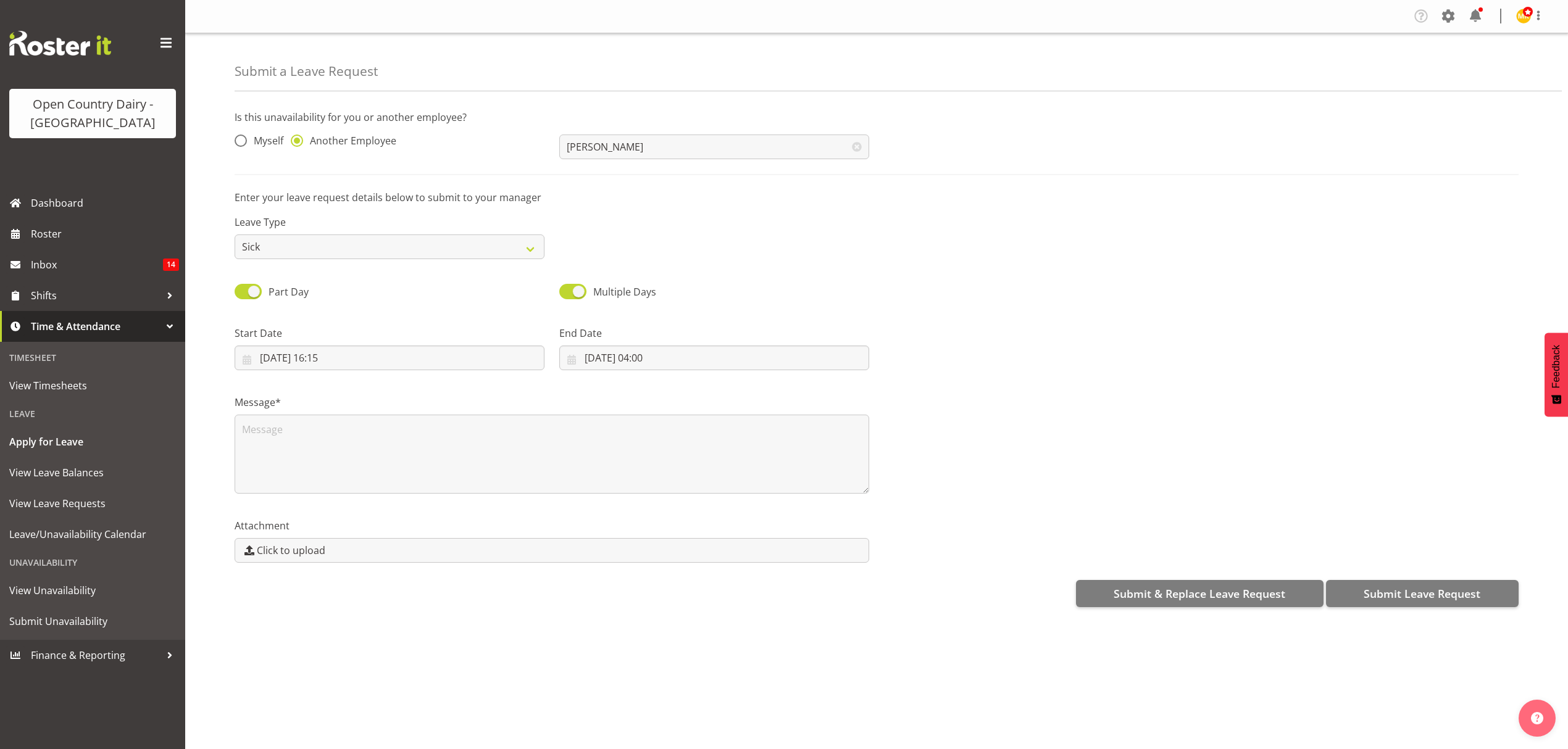
scroll to position [0, 0]
click at [514, 421] on textarea at bounding box center [552, 454] width 635 height 79
type textarea "brap p called in sick"
click at [1375, 580] on button "Submit Leave Request" at bounding box center [1422, 594] width 193 height 27
